Goal: Find specific page/section: Find specific page/section

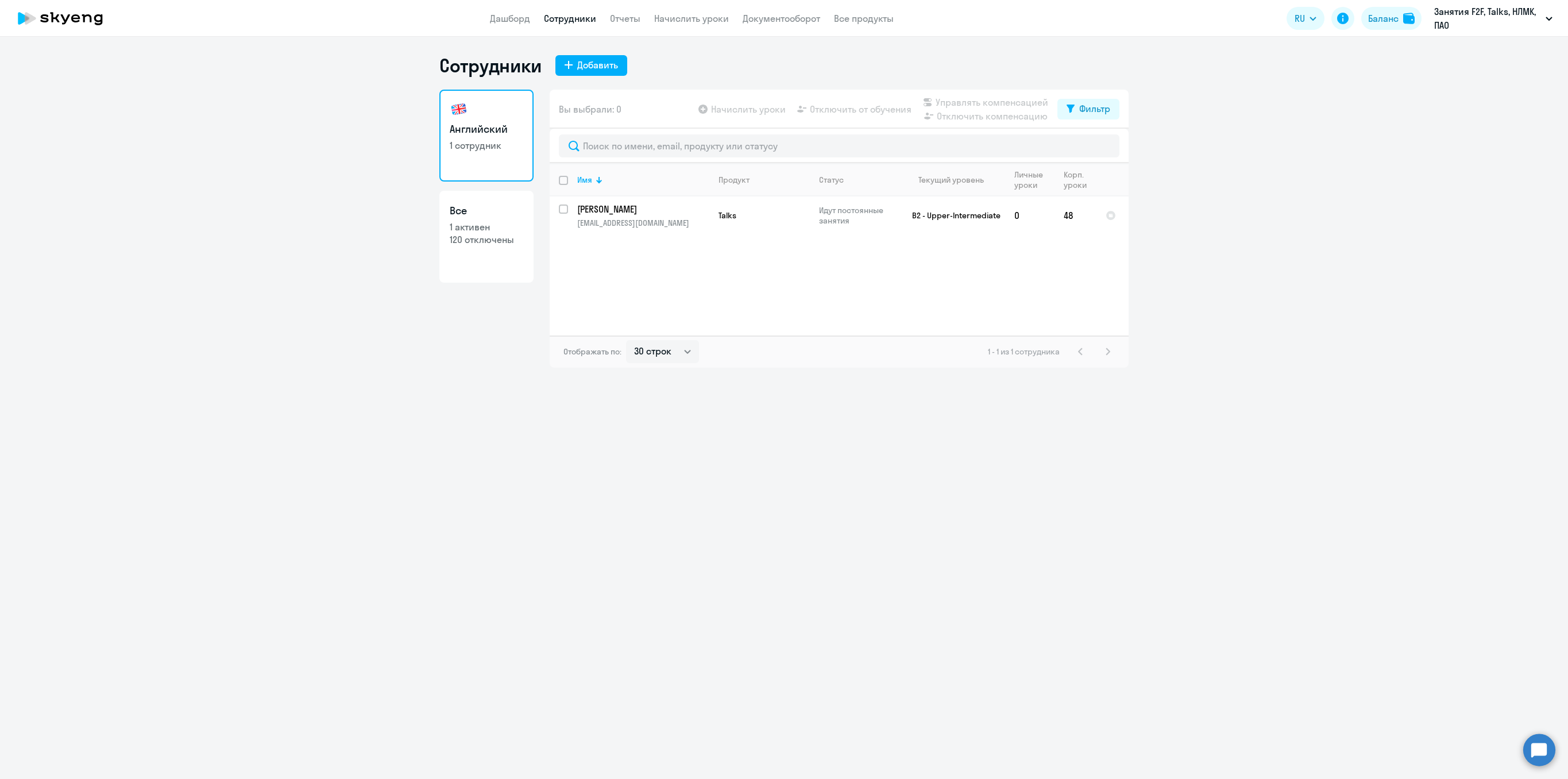
select select "30"
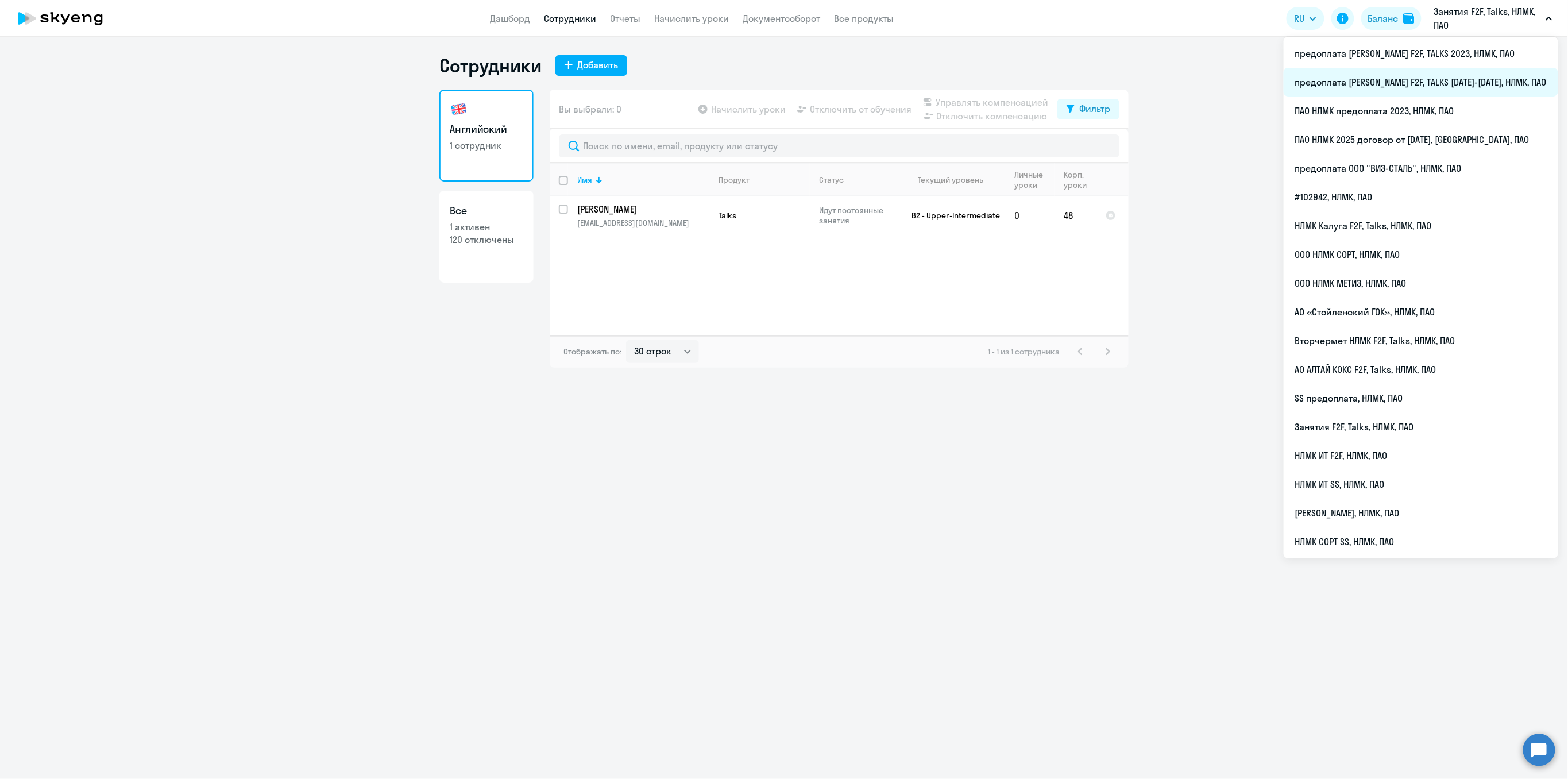
click at [1457, 76] on li "предоплата [PERSON_NAME] F2F, TALKS [DATE]-[DATE], НЛМК, ПАО" at bounding box center [1421, 82] width 275 height 29
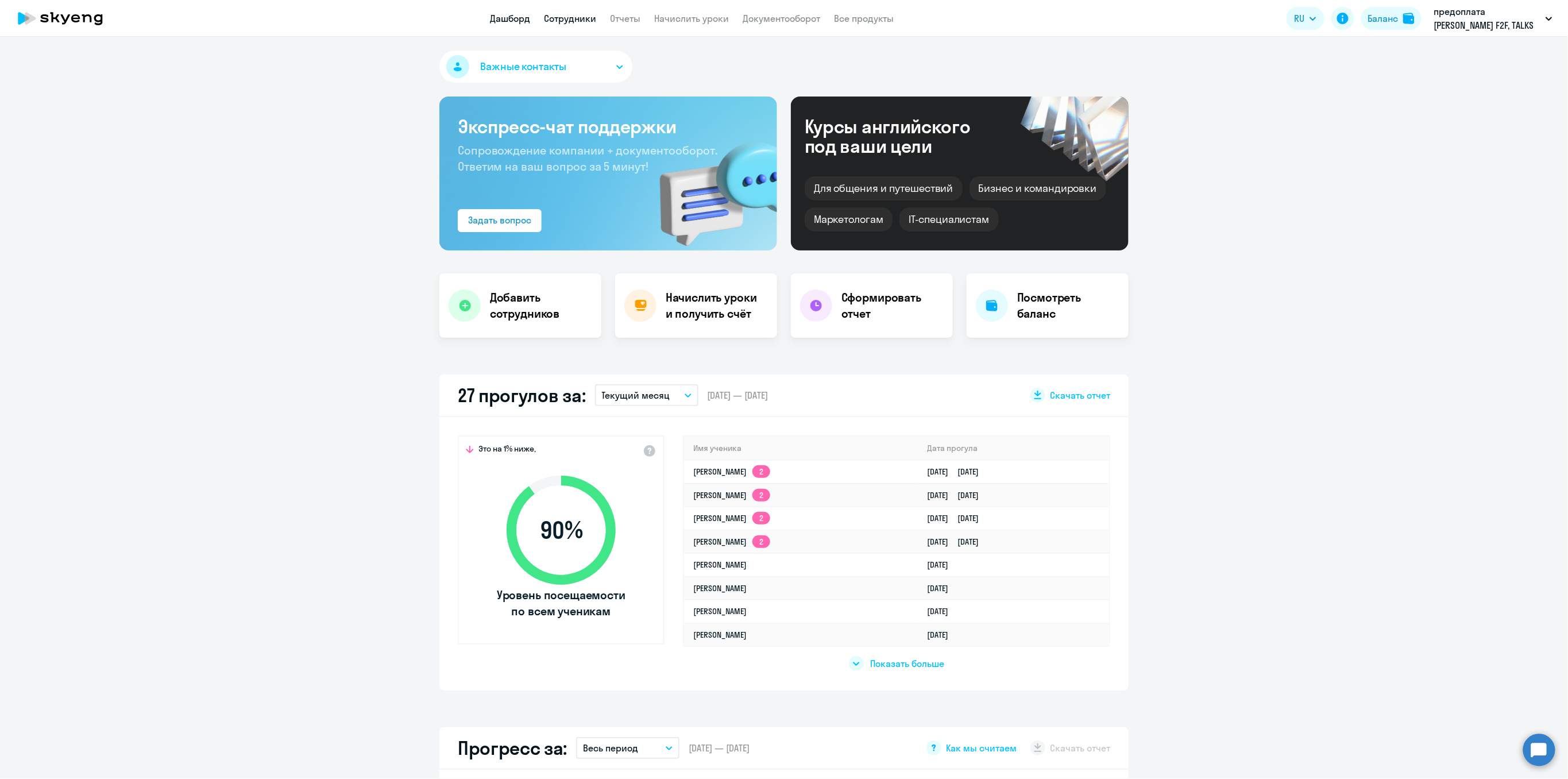
click at [564, 15] on link "Сотрудники" at bounding box center [570, 18] width 52 height 11
select select "30"
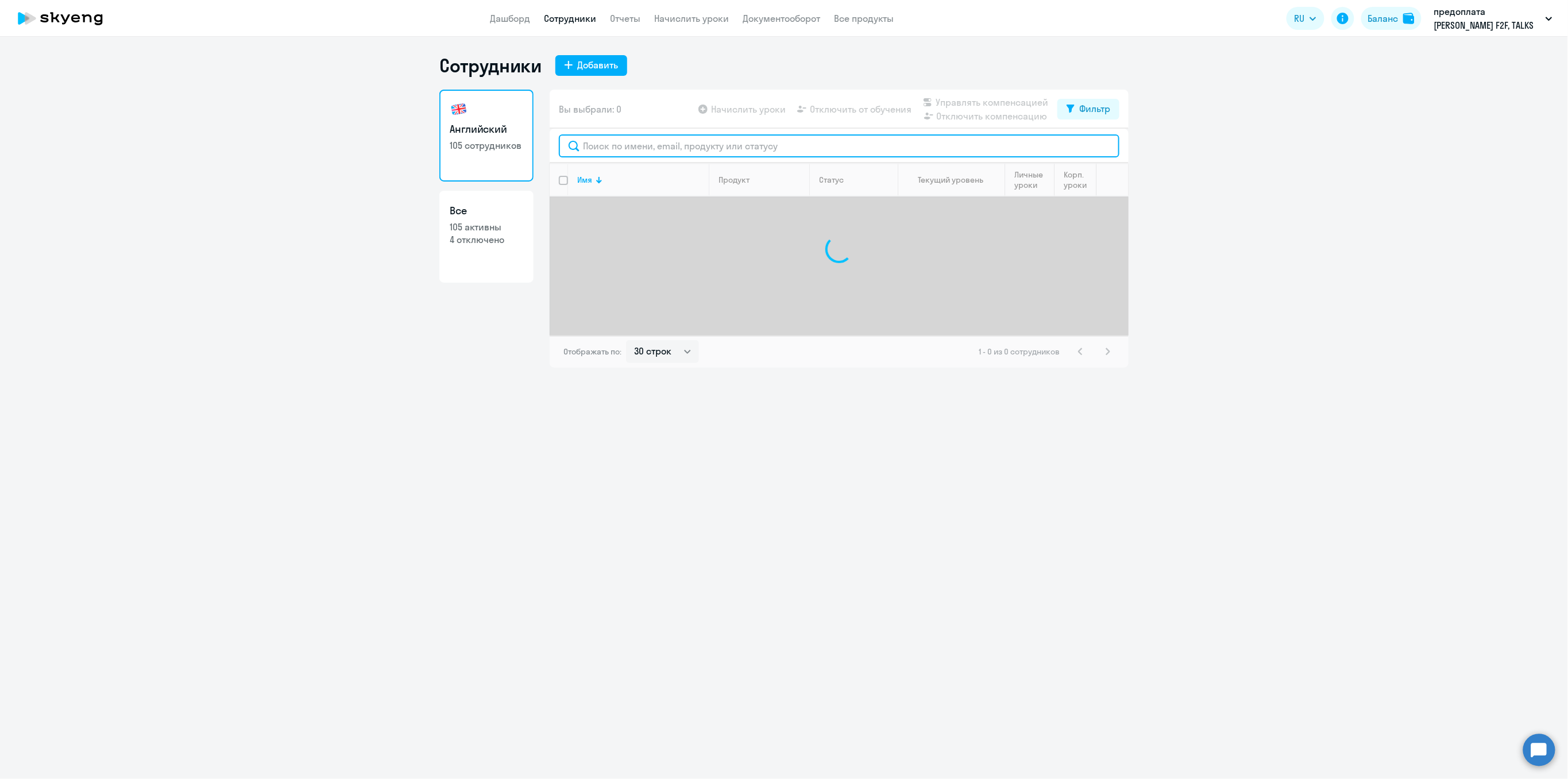
click at [600, 141] on input "text" at bounding box center [839, 145] width 560 height 23
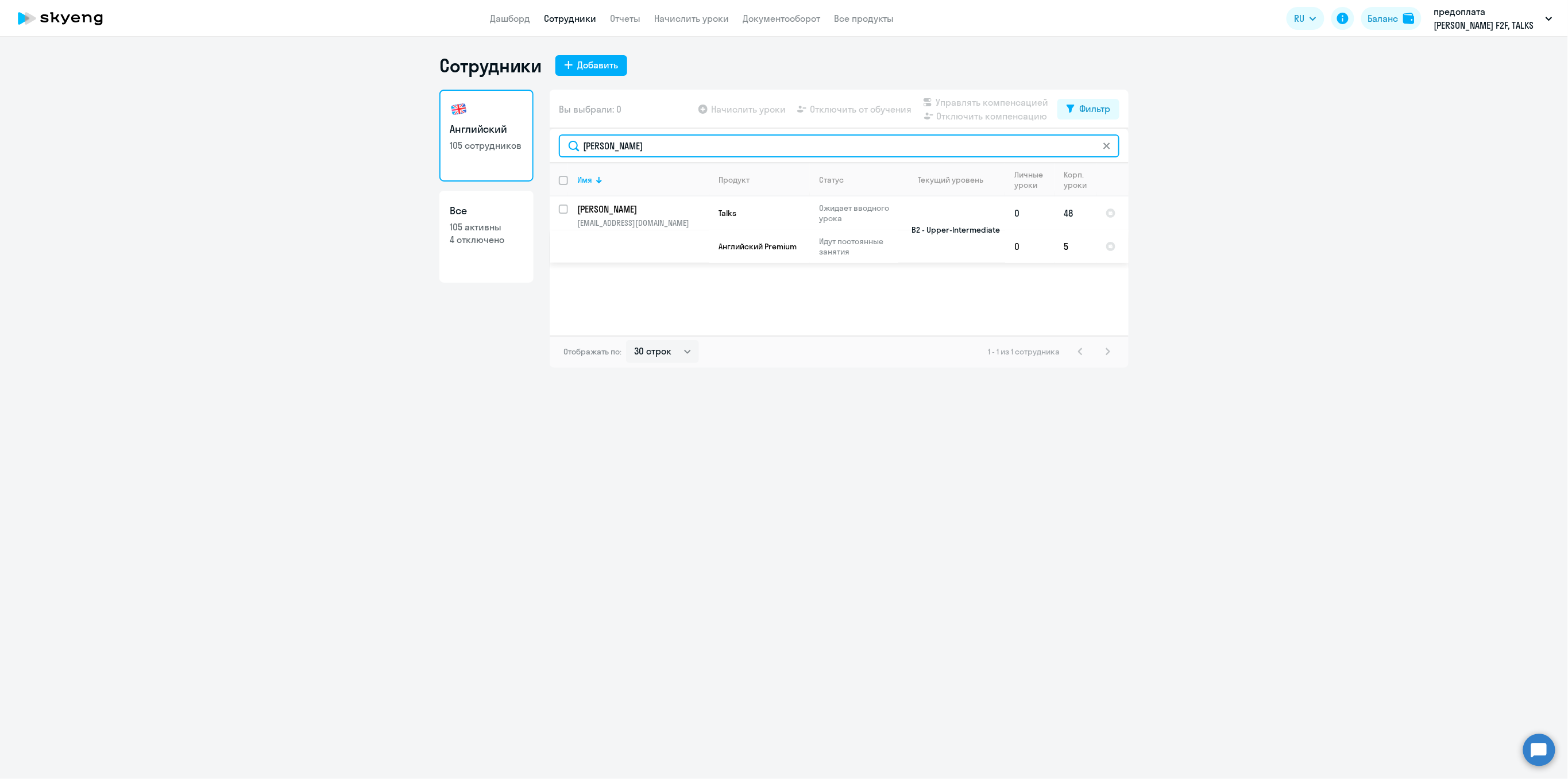
type input "[PERSON_NAME]"
click at [610, 221] on p "[EMAIL_ADDRESS][DOMAIN_NAME]" at bounding box center [643, 222] width 132 height 10
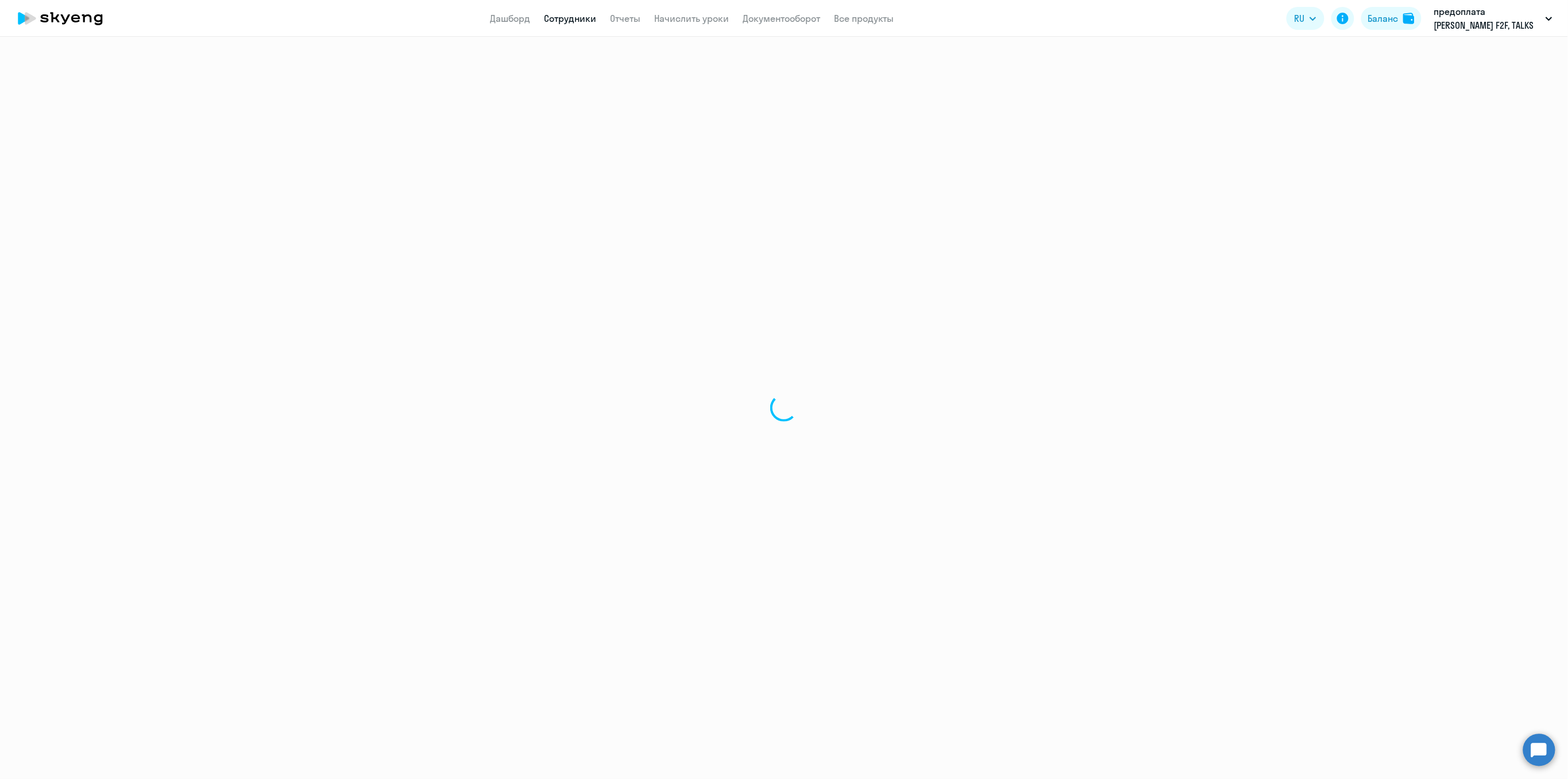
select select "english"
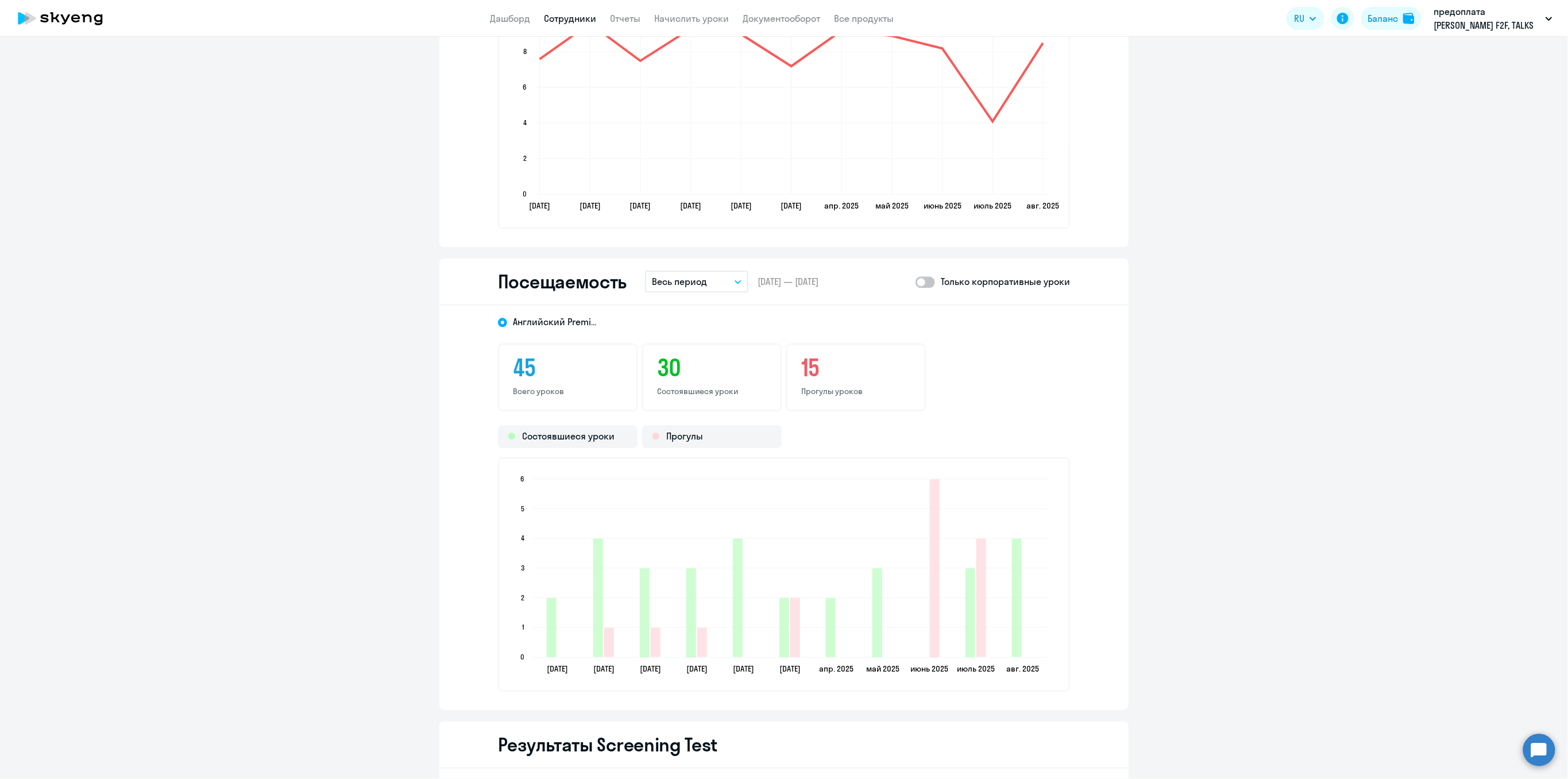
scroll to position [1206, 0]
